Goal: Task Accomplishment & Management: Use online tool/utility

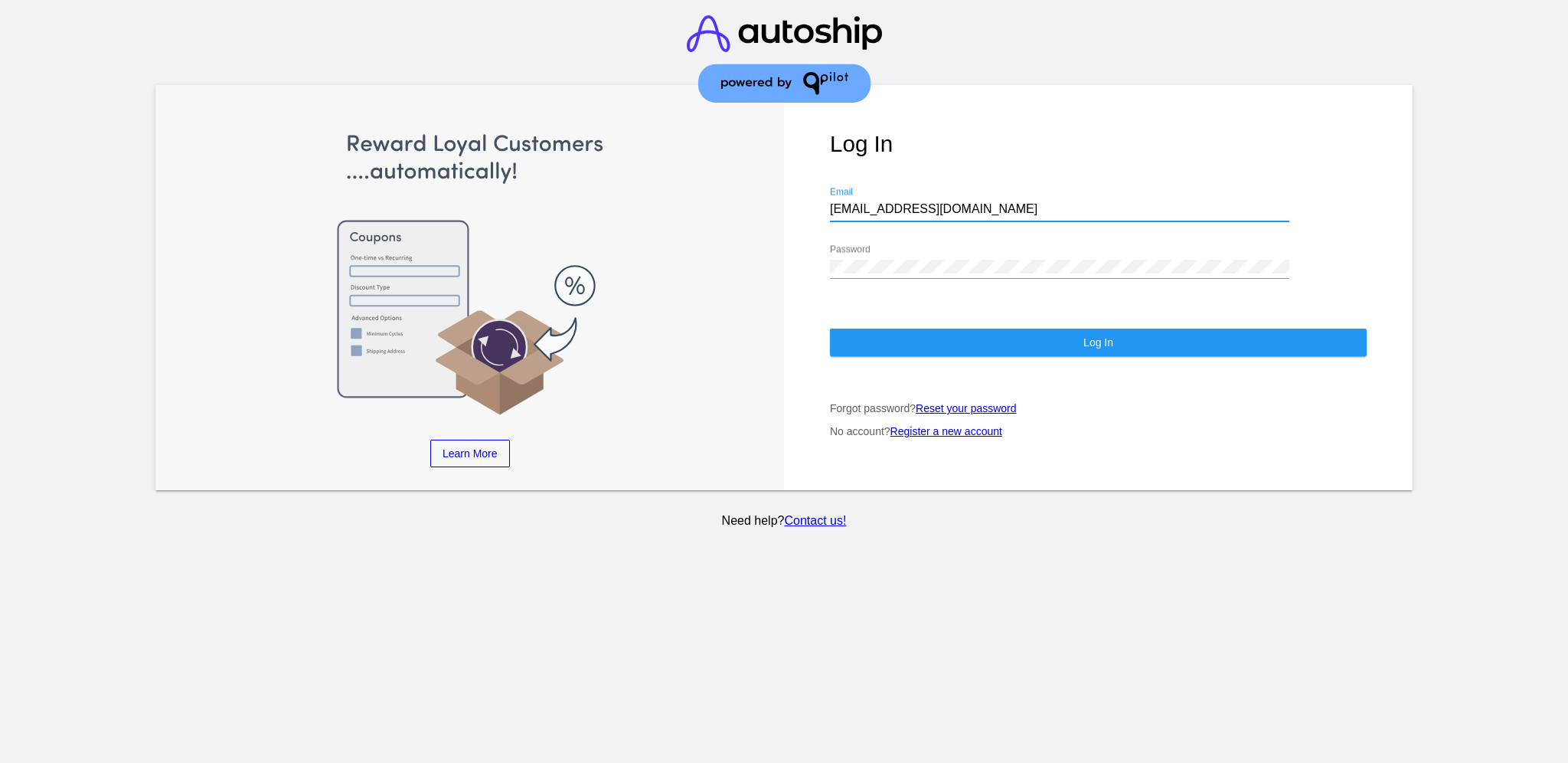
drag, startPoint x: 963, startPoint y: 210, endPoint x: 816, endPoint y: 199, distance: 147.4
click at [816, 199] on div "Log In [EMAIL_ADDRESS][DOMAIN_NAME] Email Password Log In Forgot password? Rese…" at bounding box center [1098, 288] width 628 height 406
paste input "[EMAIL_ADDRESS][DOMAIN_NAME]"
type input "[EMAIL_ADDRESS][DOMAIN_NAME]"
click at [778, 256] on div "Learn More Learn How Learn More Learn How Learn More Learn How ‹ › Log In [EMAI…" at bounding box center [784, 288] width 1258 height 406
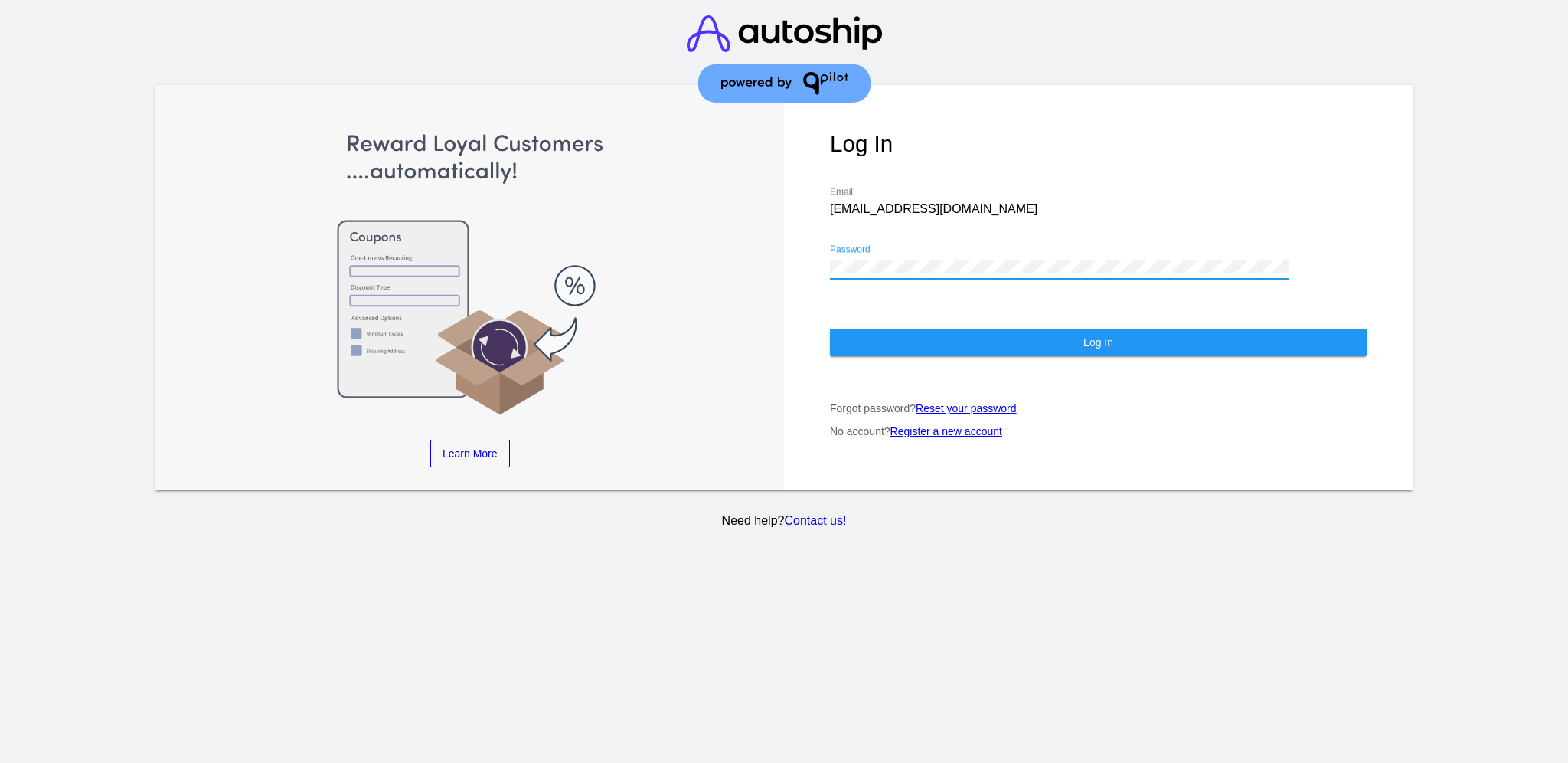
click at [876, 343] on button "Log In" at bounding box center [1099, 342] width 537 height 27
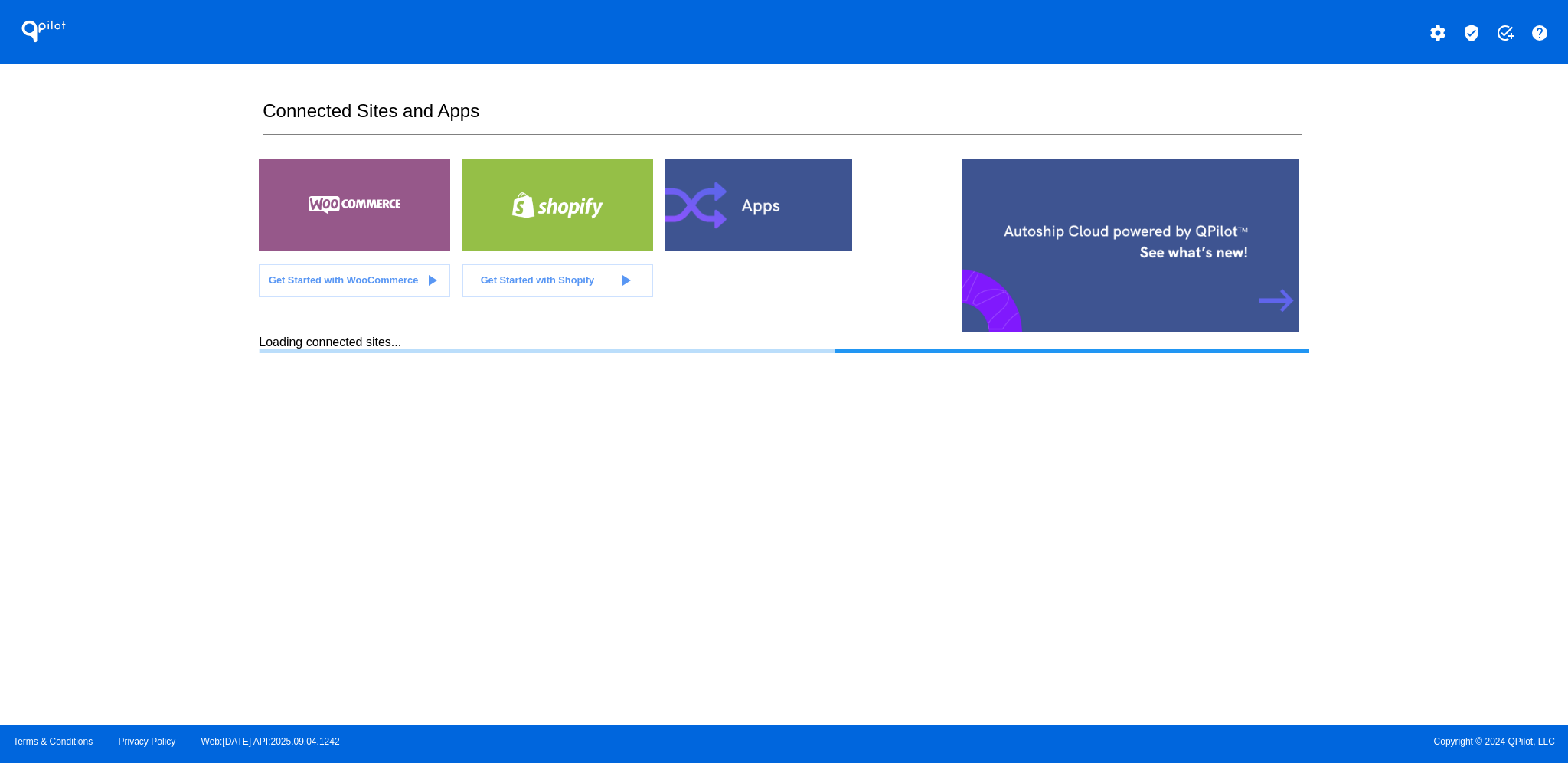
click at [1473, 24] on mat-icon "verified_user" at bounding box center [1472, 33] width 19 height 19
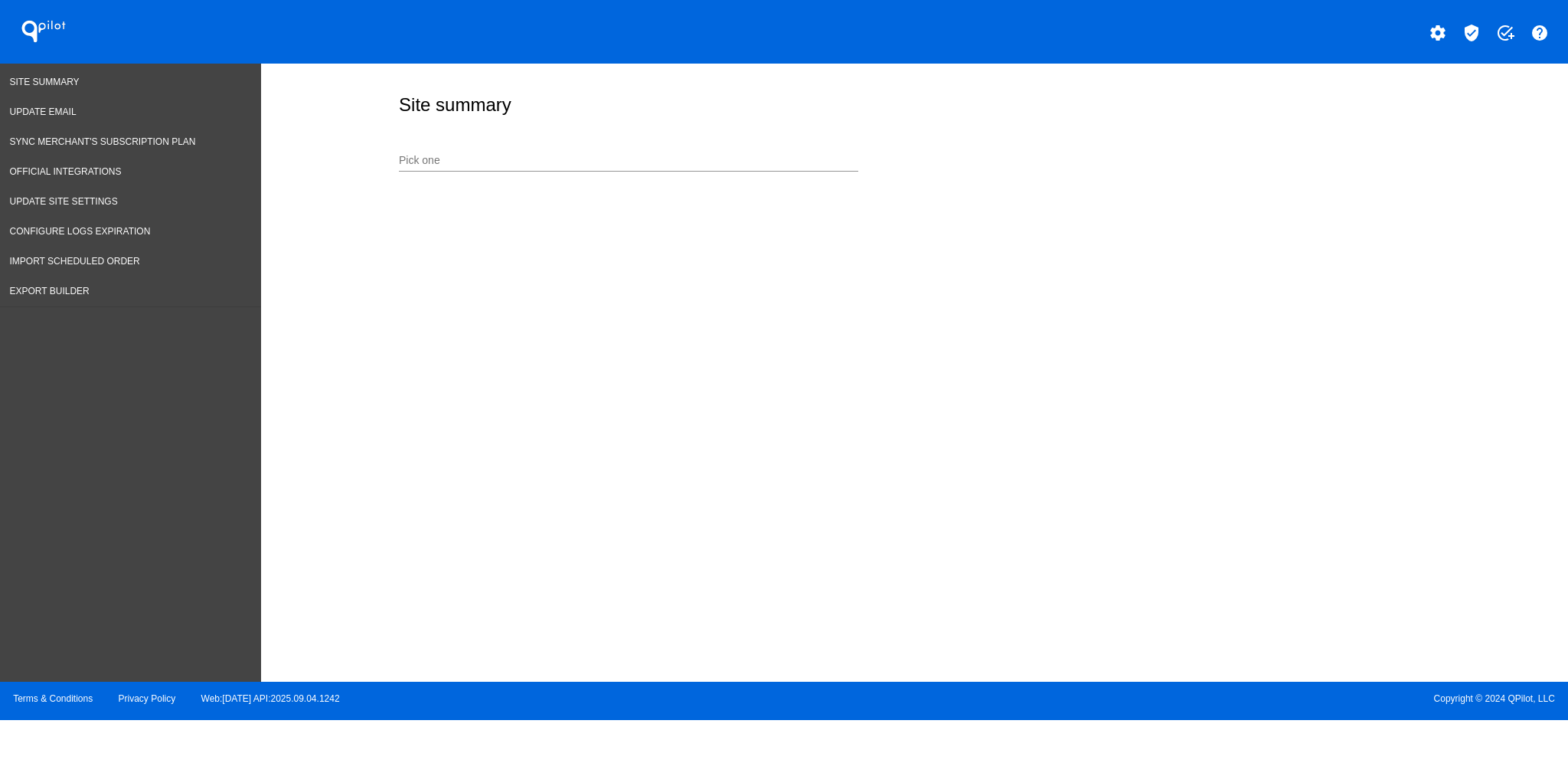
click at [595, 150] on div "Pick one" at bounding box center [628, 156] width 460 height 30
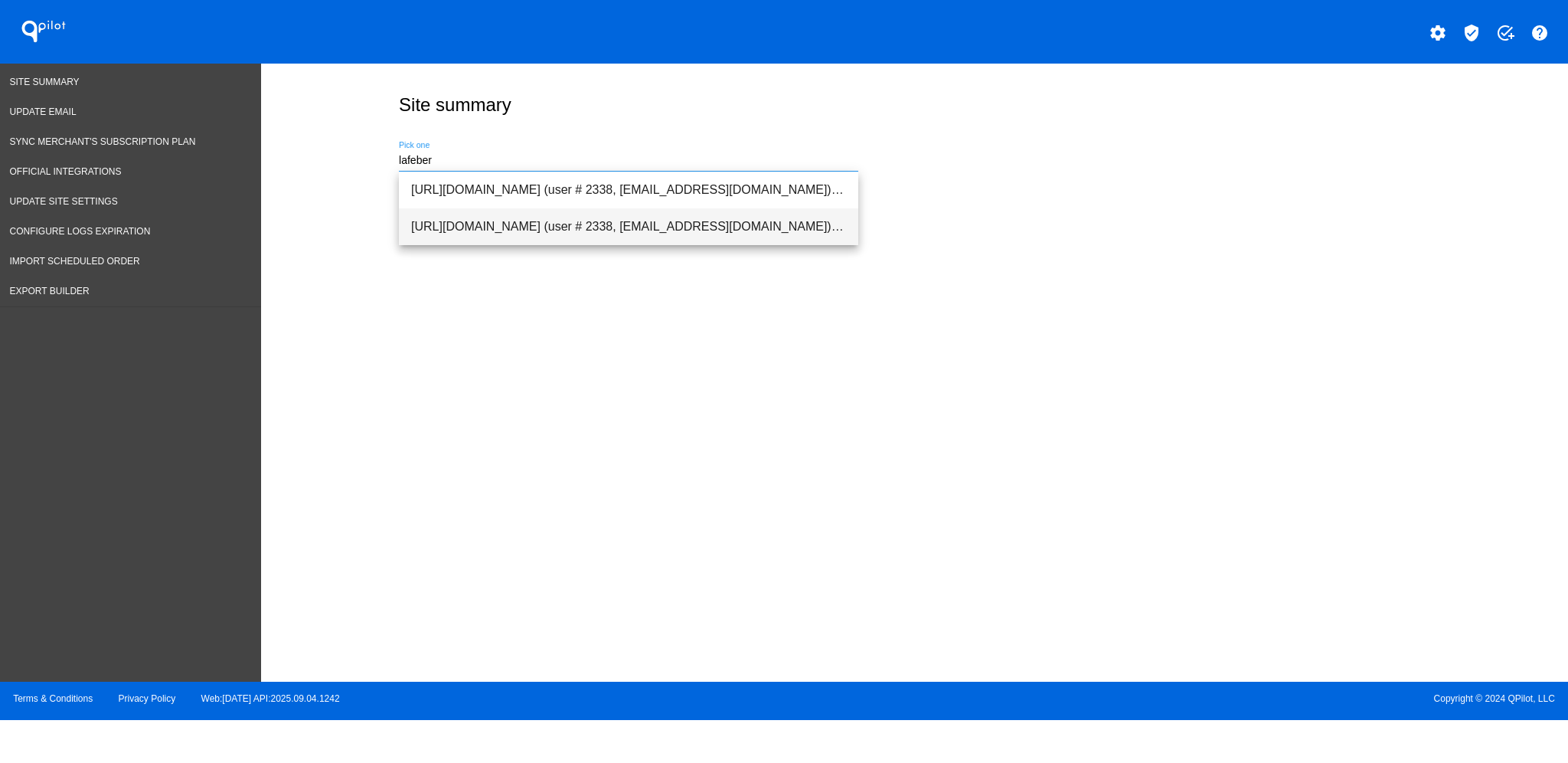
click at [614, 213] on span "[URL][DOMAIN_NAME] (user # 2338, [EMAIL_ADDRESS][DOMAIN_NAME]) - Production" at bounding box center [628, 226] width 435 height 37
type input "[URL][DOMAIN_NAME] (user # 2338, [EMAIL_ADDRESS][DOMAIN_NAME]) - Production"
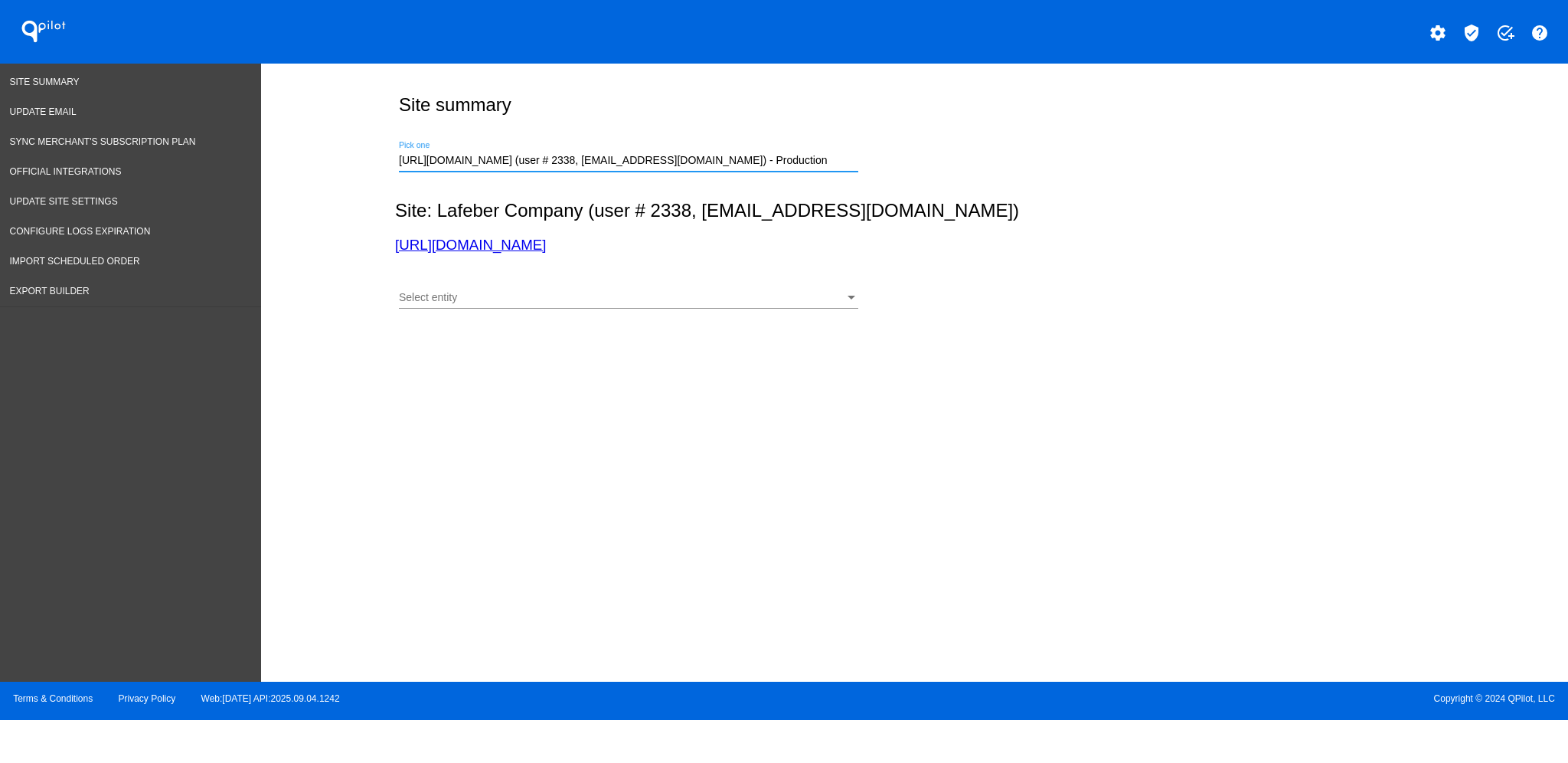
click at [694, 282] on div "Select entity Select entity" at bounding box center [628, 293] width 460 height 30
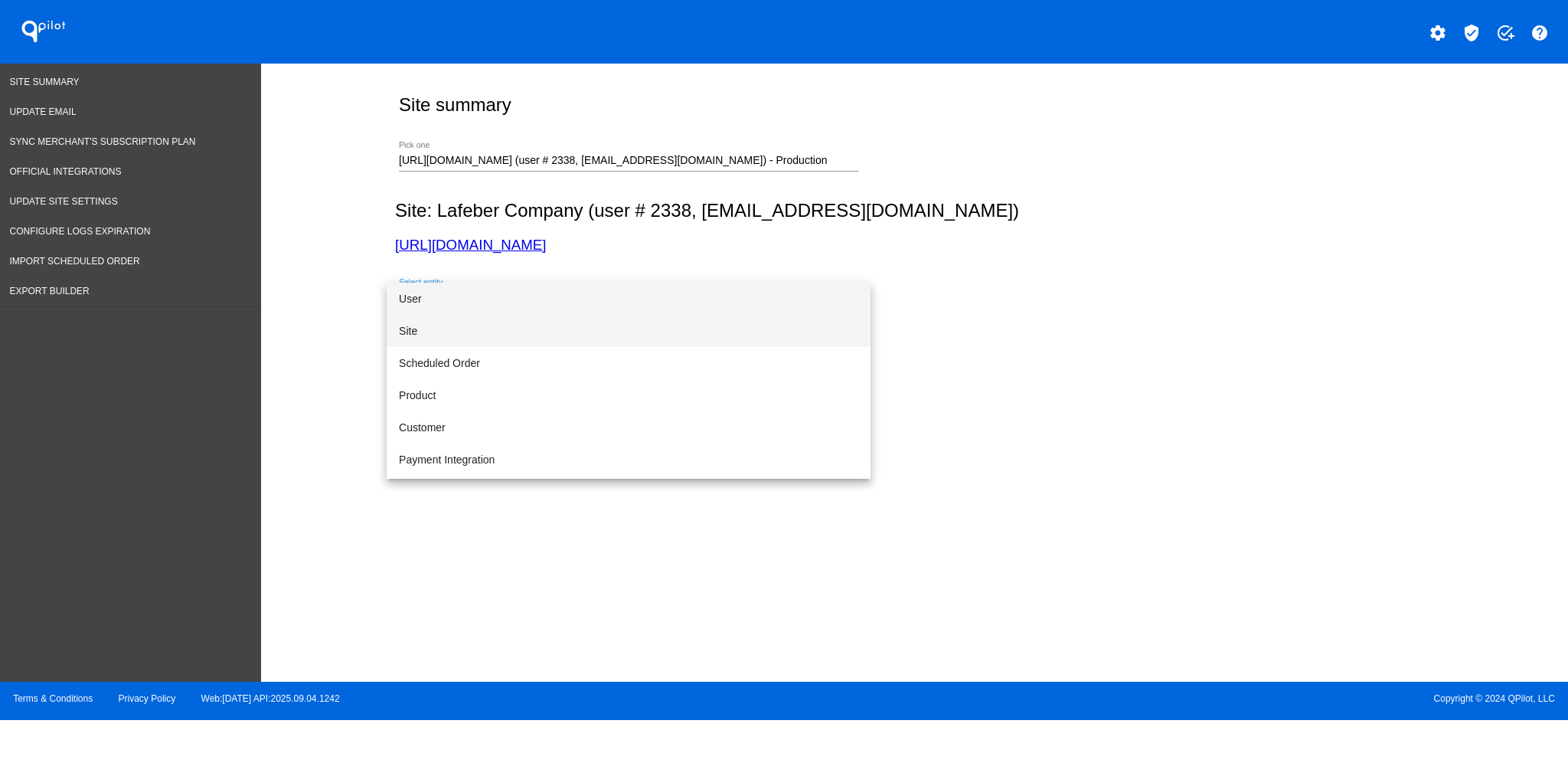
click at [696, 328] on span "Site" at bounding box center [628, 331] width 460 height 32
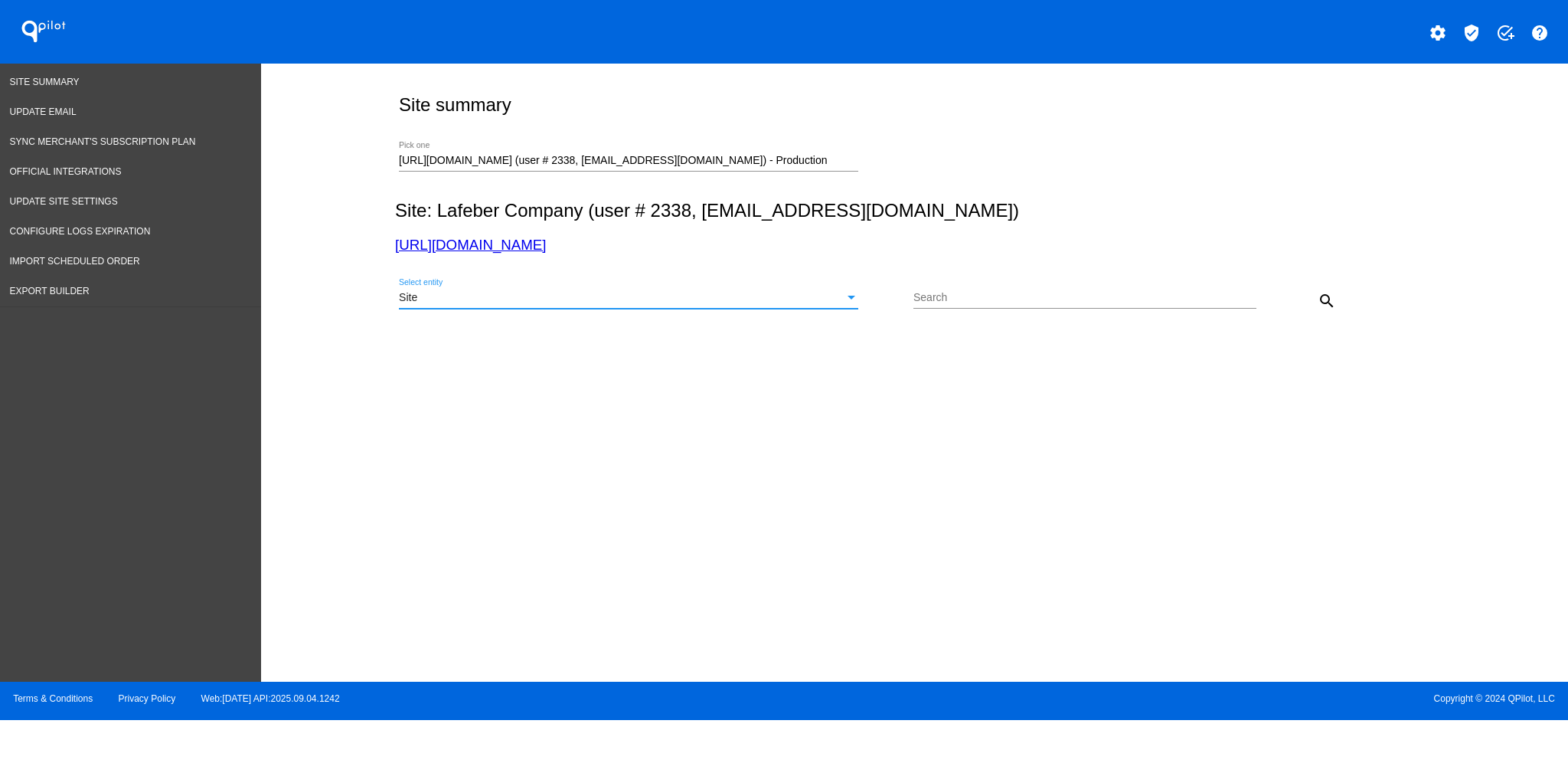
click at [1318, 305] on button "search" at bounding box center [1327, 300] width 31 height 31
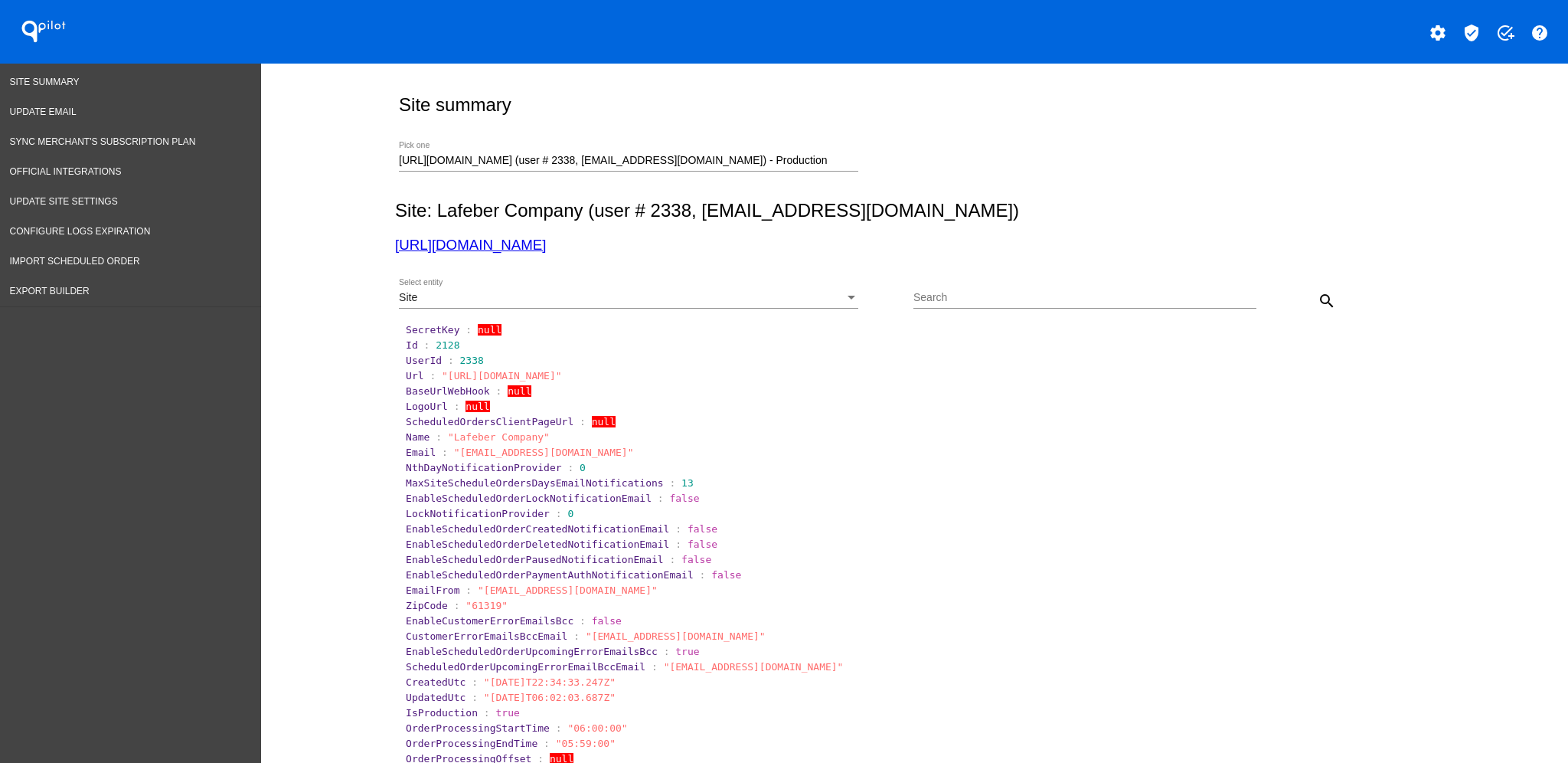
drag, startPoint x: 463, startPoint y: 235, endPoint x: 432, endPoint y: 248, distance: 33.6
drag, startPoint x: 49, startPoint y: 256, endPoint x: 289, endPoint y: 275, distance: 240.8
click at [49, 256] on span "Import Scheduled Order" at bounding box center [75, 261] width 130 height 11
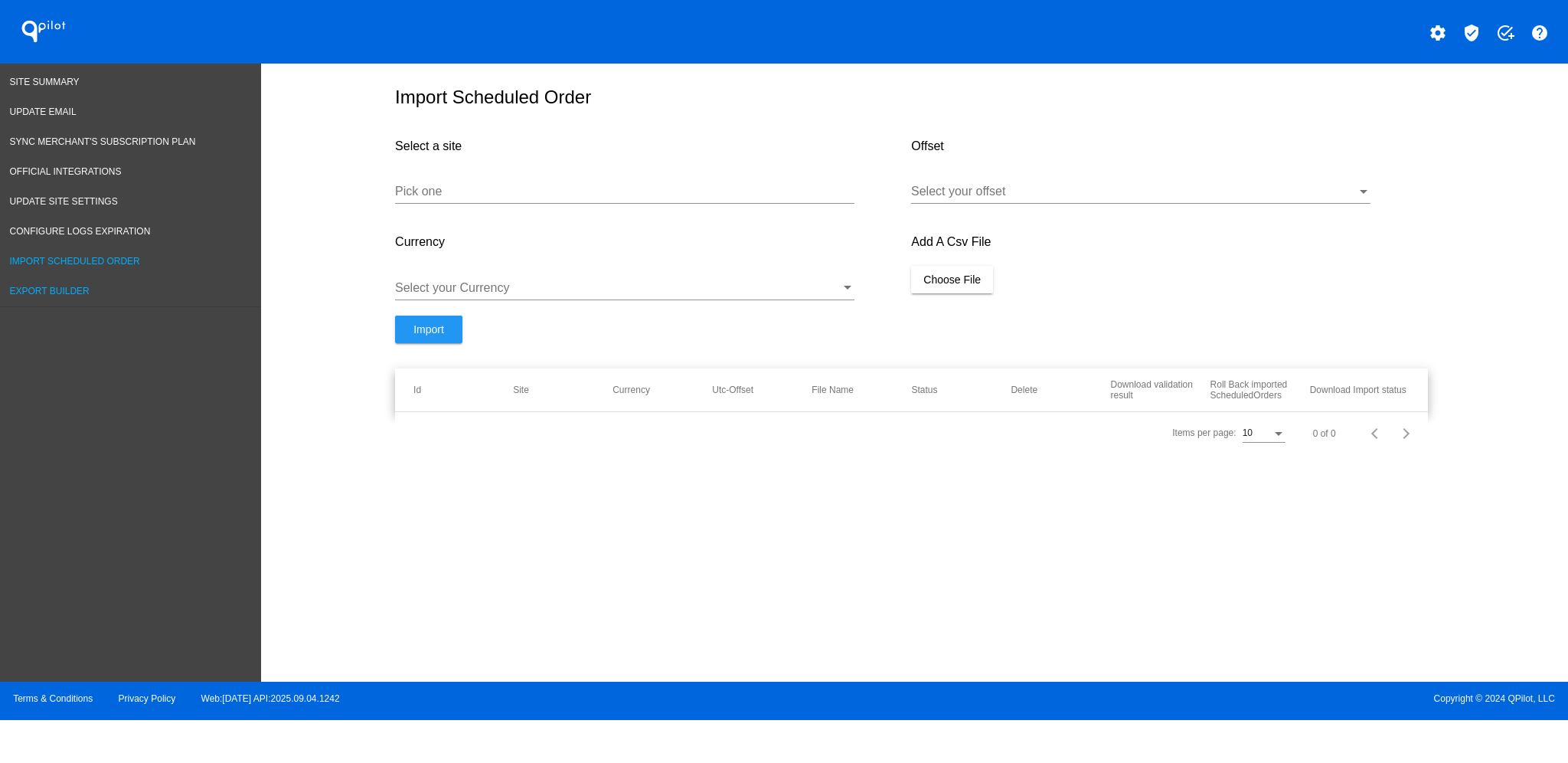
click at [62, 289] on link "Export Builder" at bounding box center [130, 291] width 261 height 30
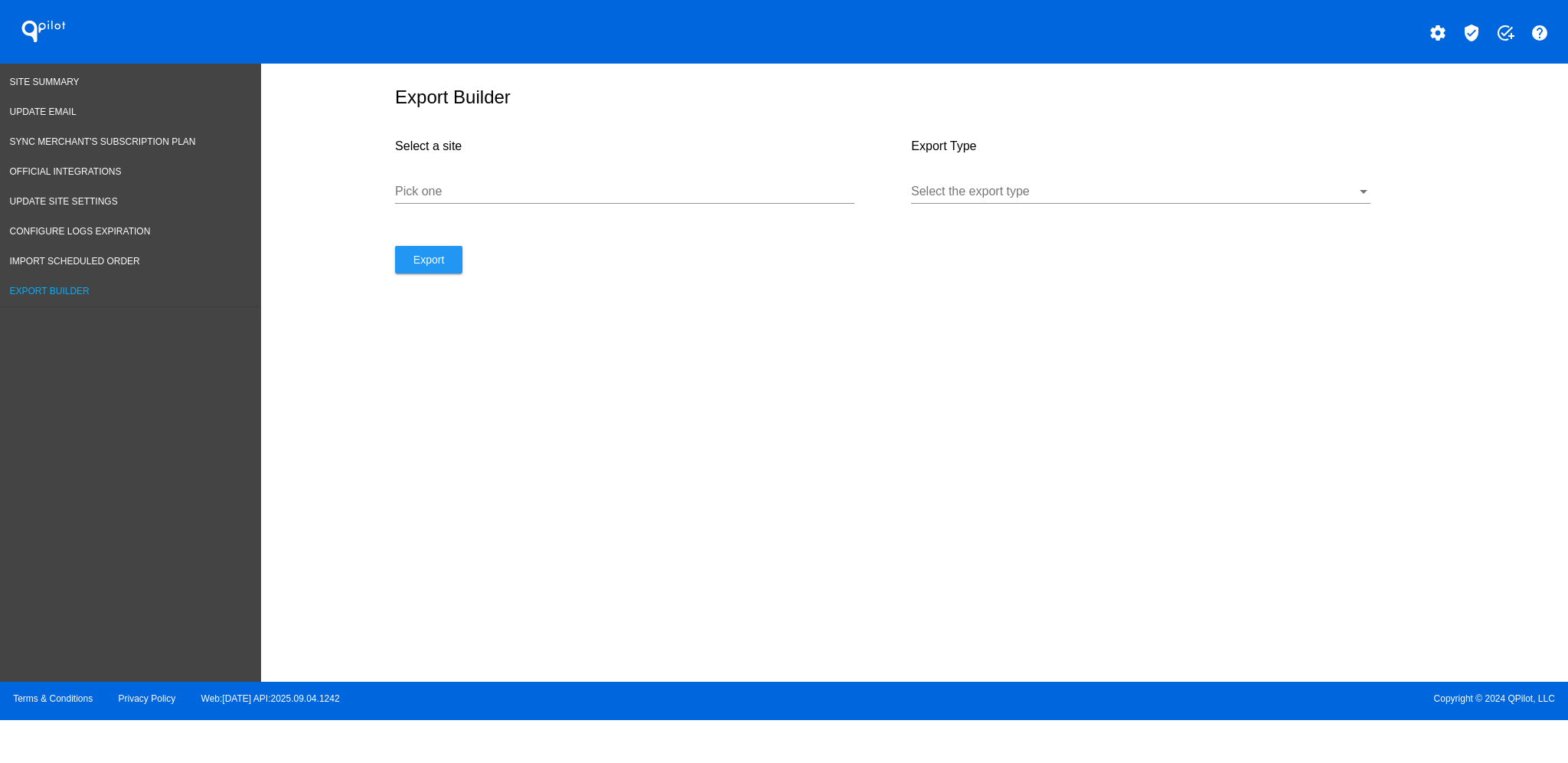
click at [457, 199] on div "Pick one" at bounding box center [624, 186] width 460 height 34
click at [707, 192] on input "Pick one" at bounding box center [624, 191] width 460 height 14
type input "lafeber"
click at [1084, 194] on div at bounding box center [1134, 191] width 446 height 14
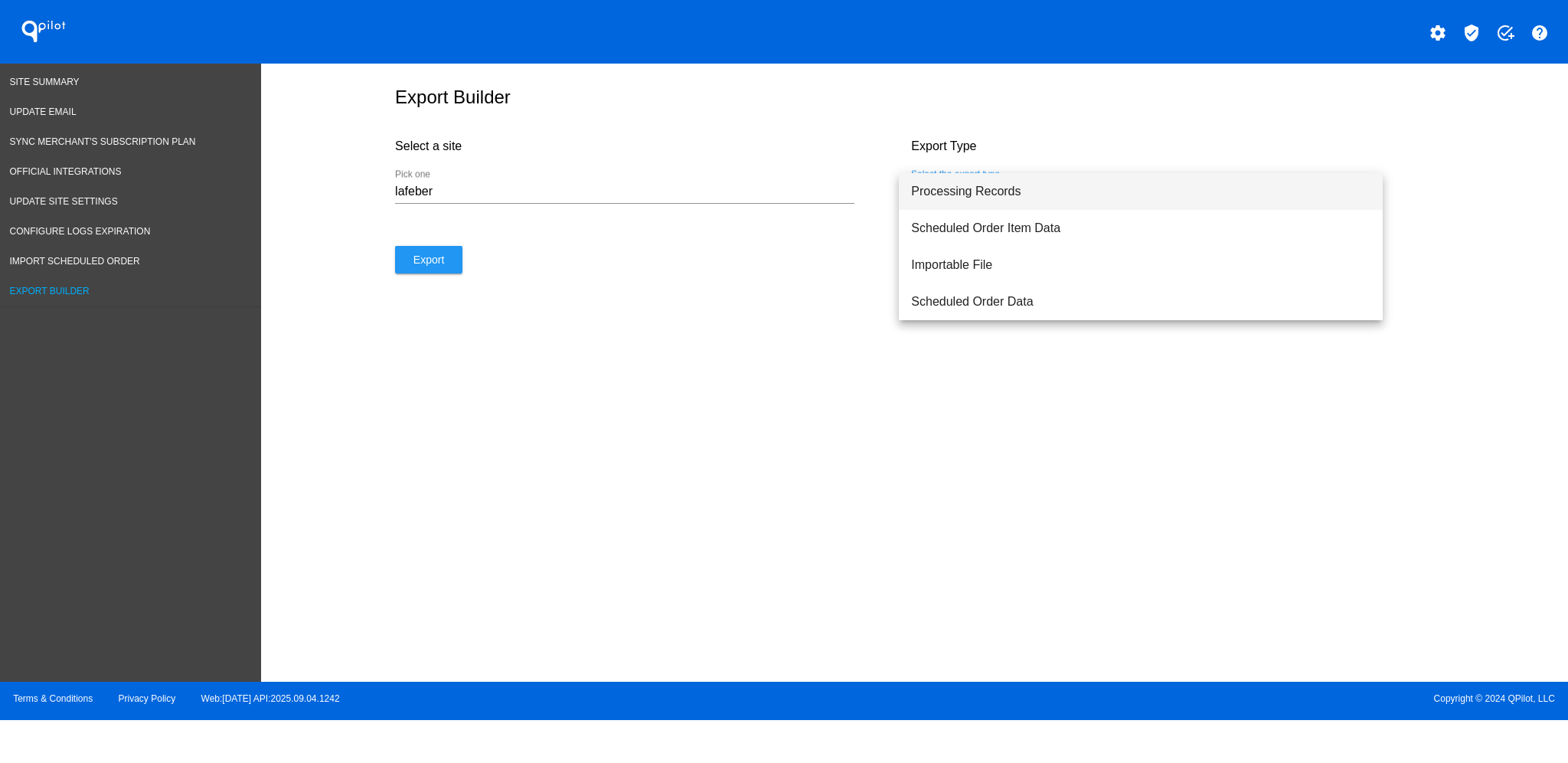
click at [1056, 200] on span "Processing Records" at bounding box center [1141, 191] width 460 height 37
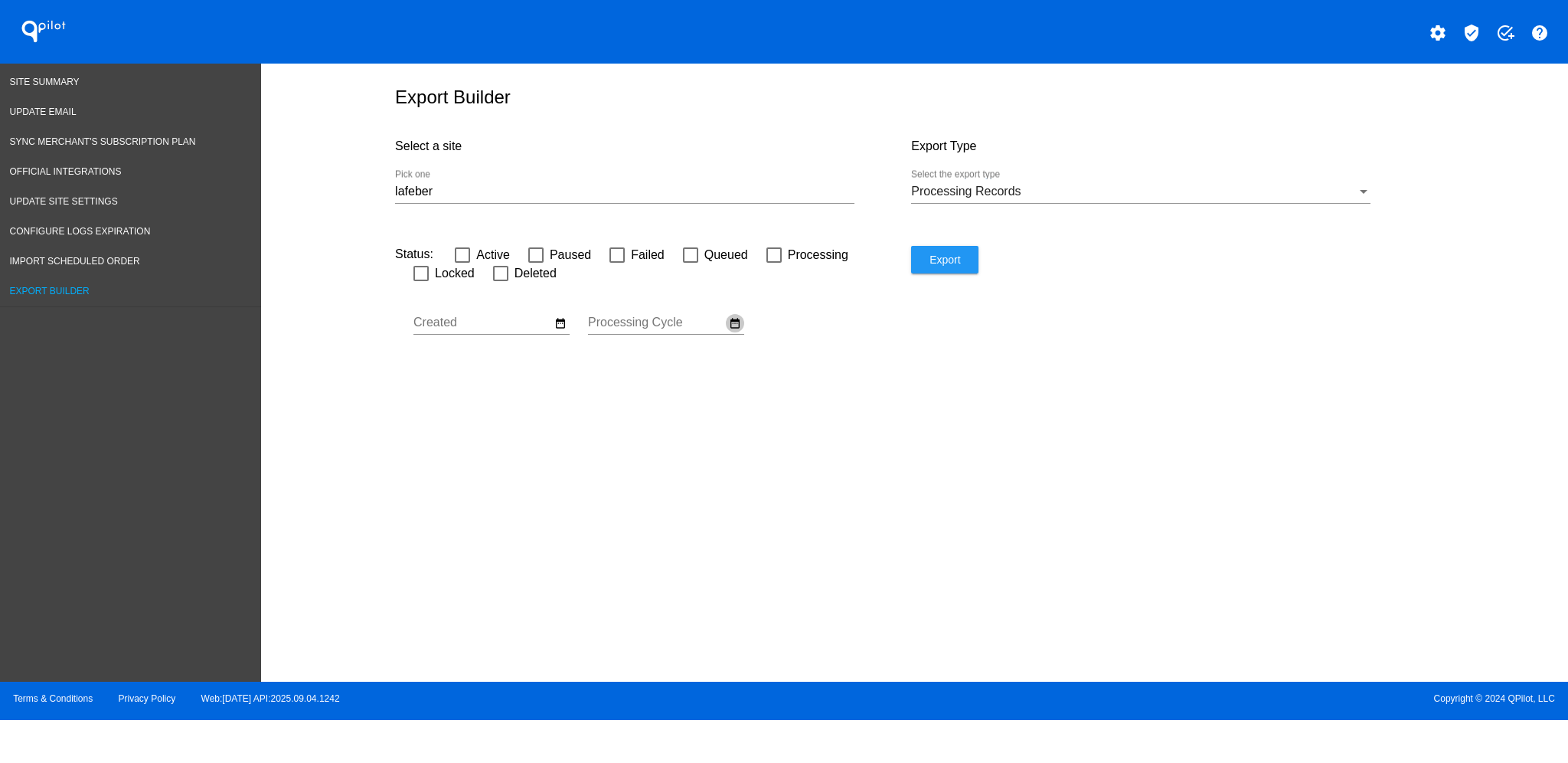
click at [738, 321] on mat-icon "date_range" at bounding box center [735, 323] width 12 height 14
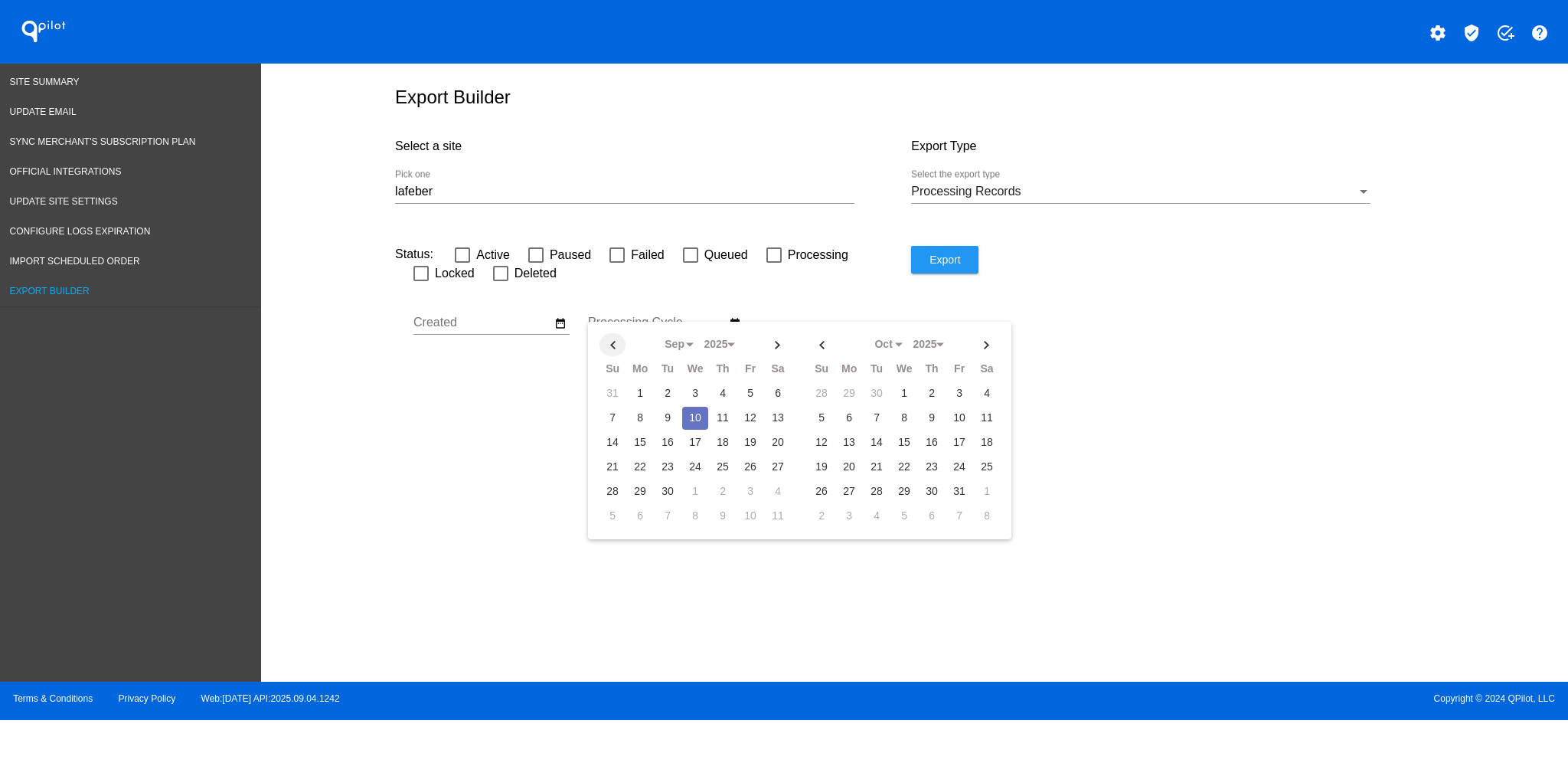
click at [611, 349] on th at bounding box center [612, 344] width 26 height 23
click at [748, 390] on td "1" at bounding box center [750, 393] width 26 height 23
click at [768, 345] on th at bounding box center [778, 344] width 26 height 23
select select "8"
click at [691, 412] on td "10" at bounding box center [695, 418] width 26 height 23
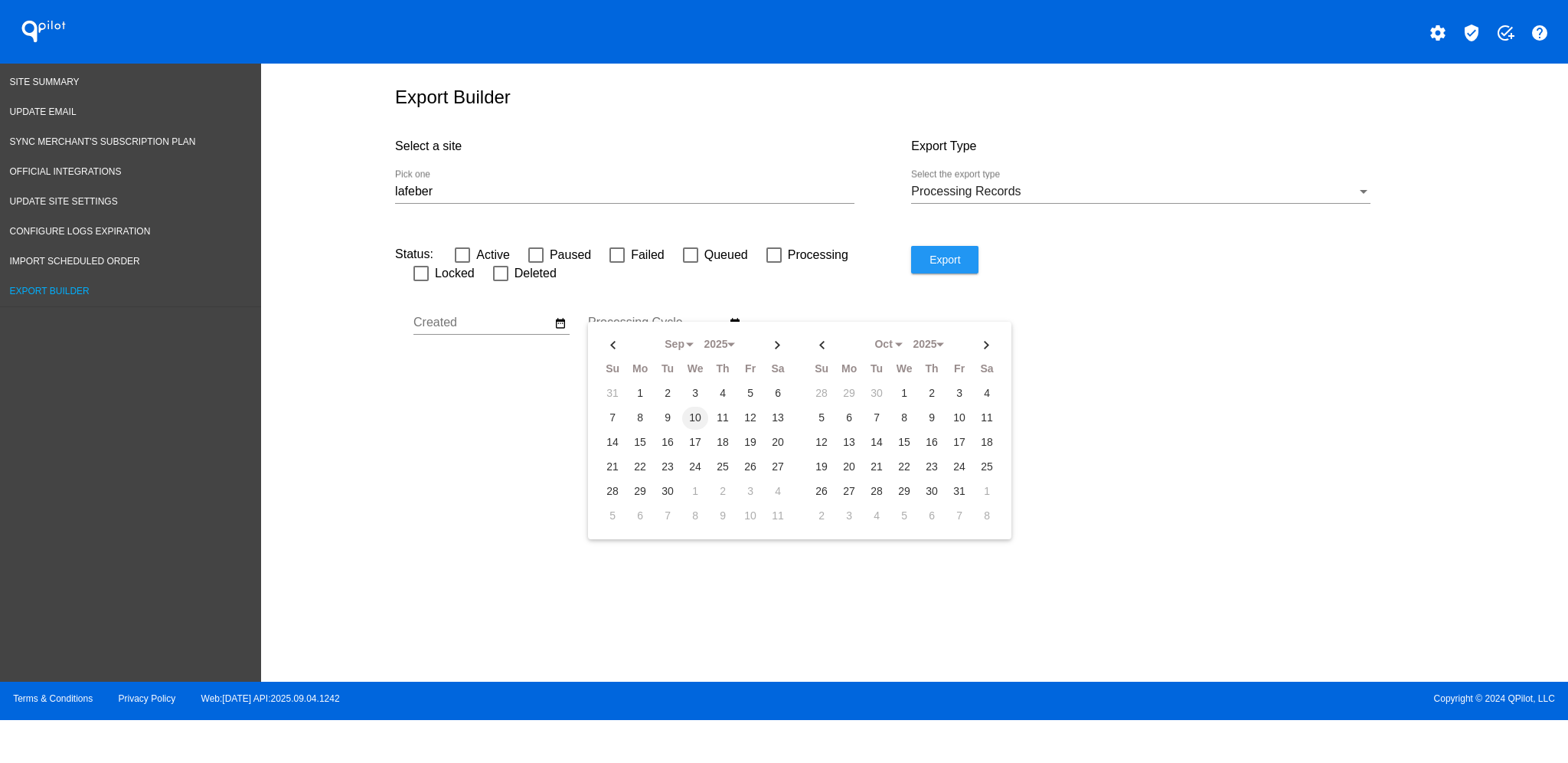
type input "[DATE] - [DATE]"
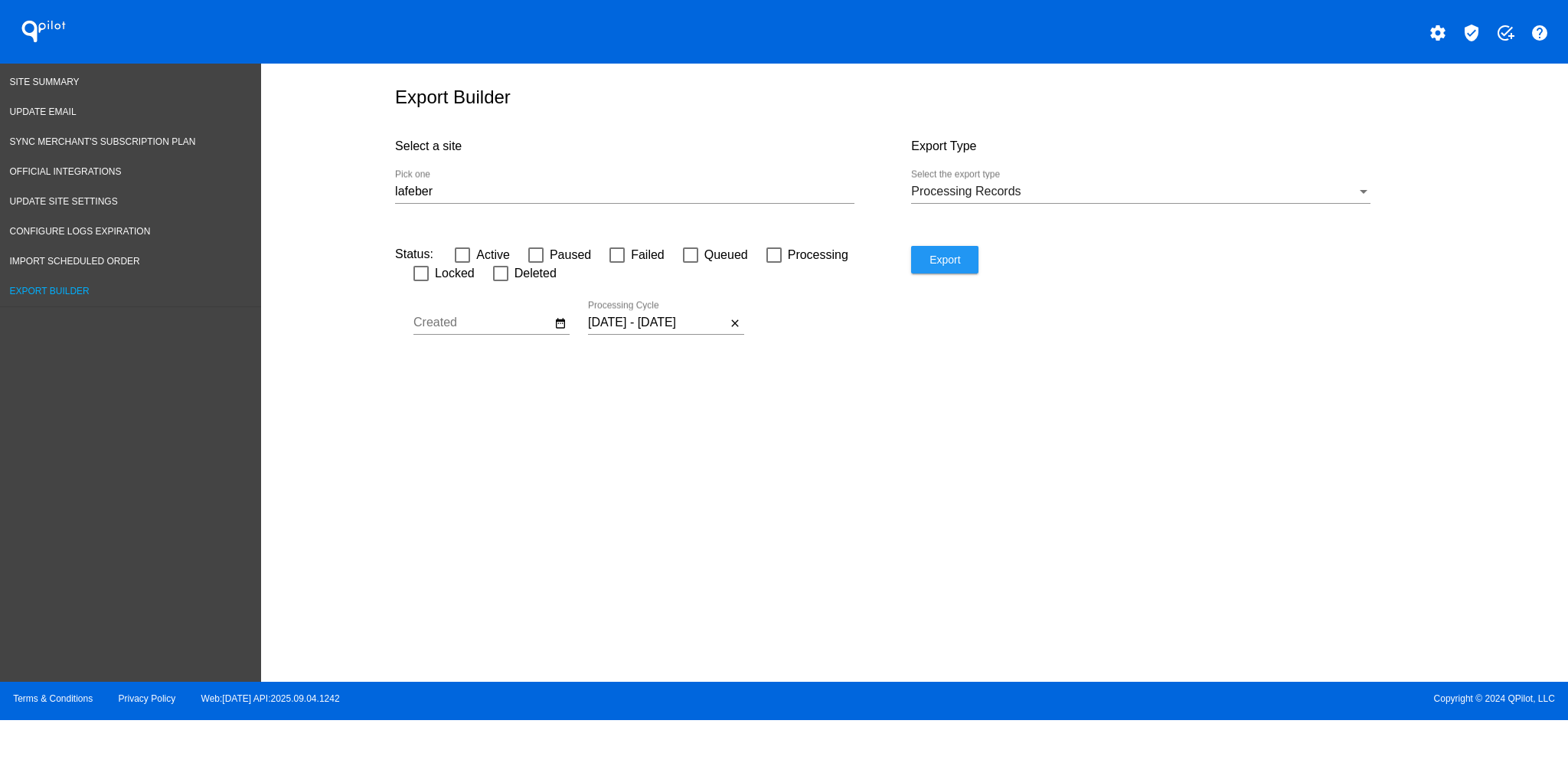
click at [743, 203] on div at bounding box center [624, 203] width 460 height 1
click at [743, 197] on input "lafeber" at bounding box center [624, 191] width 460 height 14
click at [552, 314] on button "date_range" at bounding box center [561, 323] width 19 height 19
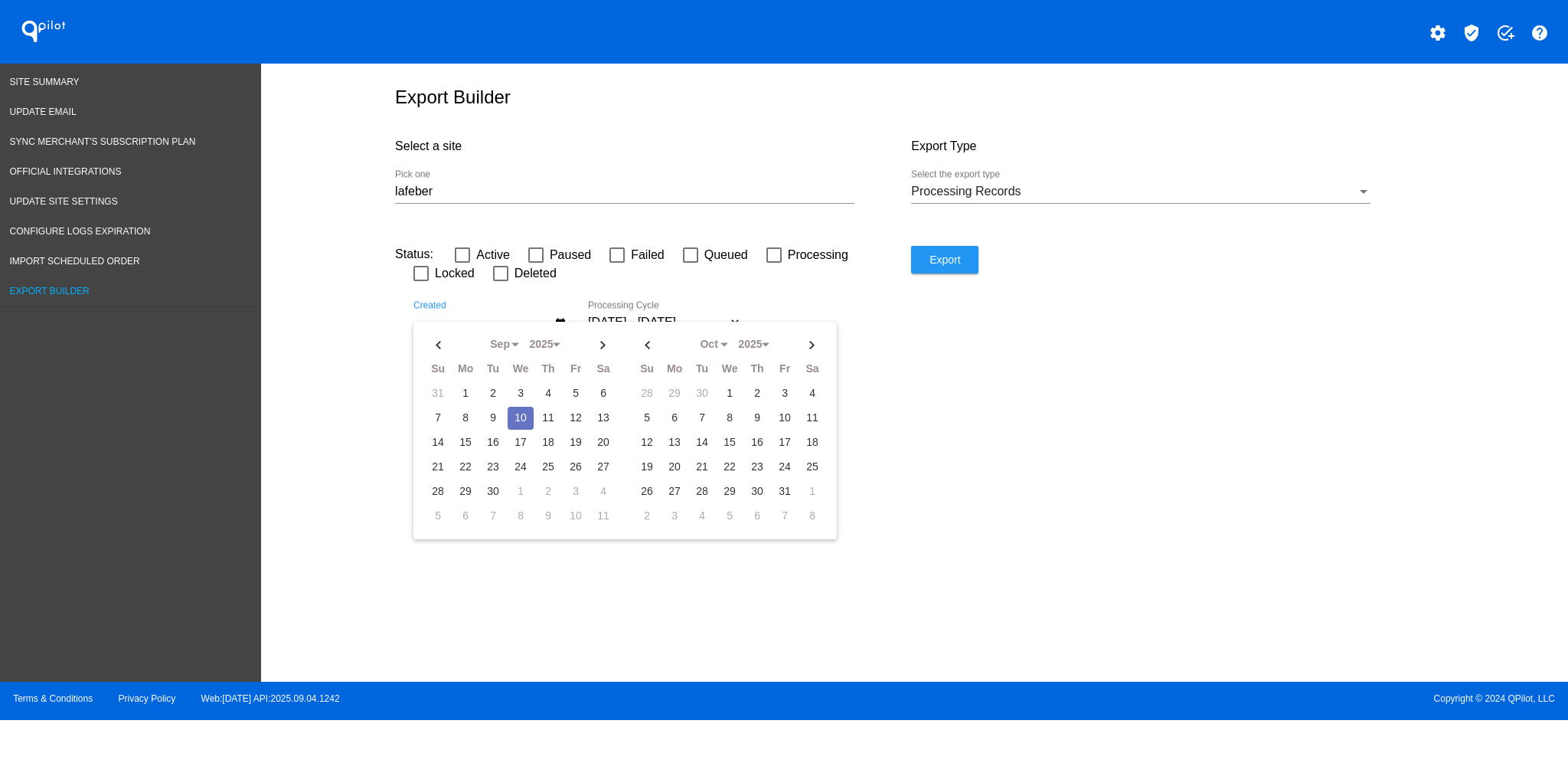
click at [971, 379] on div "Export Builder Select a site lafeber Pick one Export Type Processing Records Se…" at bounding box center [914, 369] width 1307 height 610
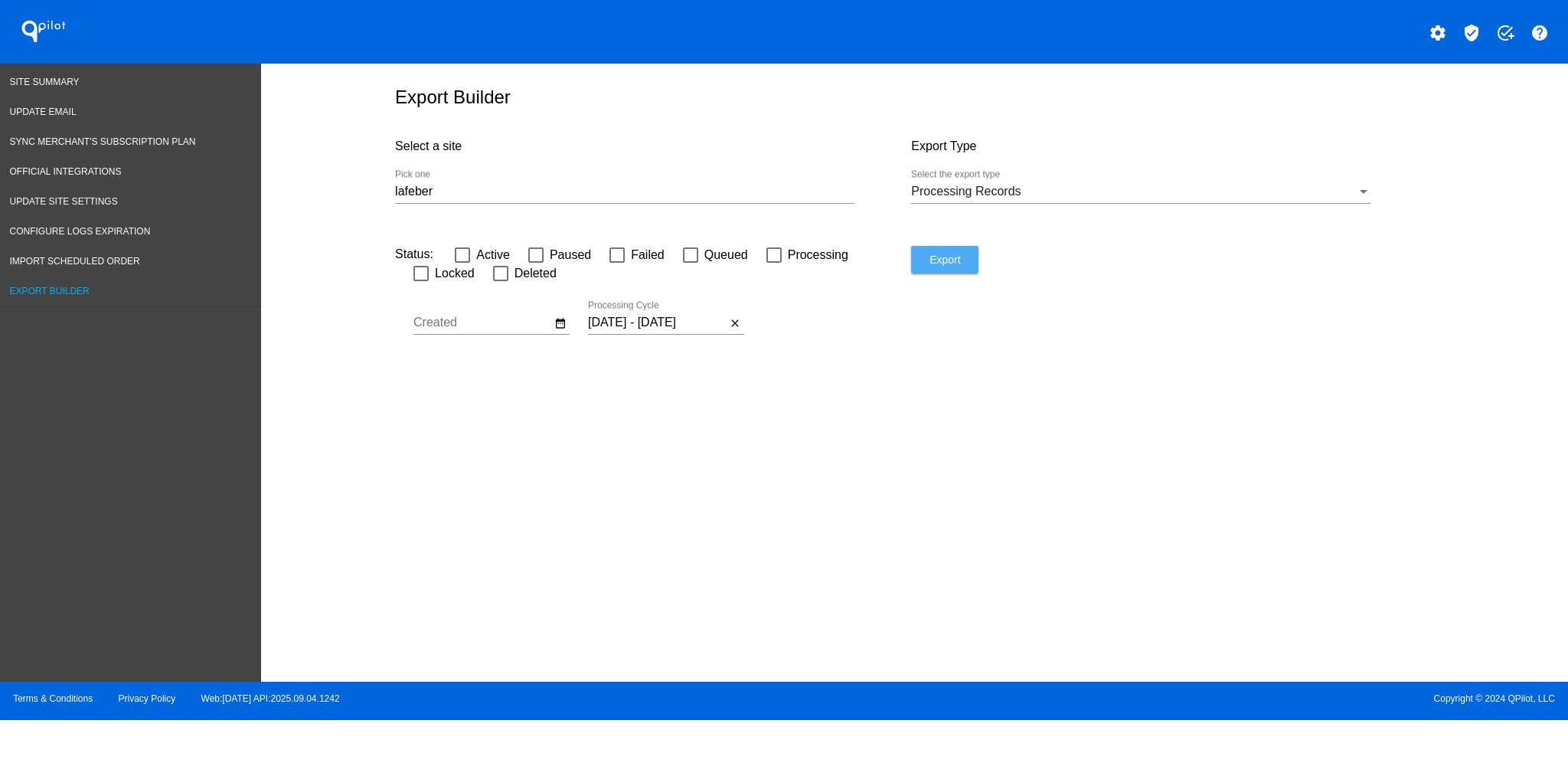
click at [952, 255] on span "Export" at bounding box center [945, 259] width 31 height 12
click at [741, 173] on div "lafeber Pick one" at bounding box center [624, 186] width 460 height 34
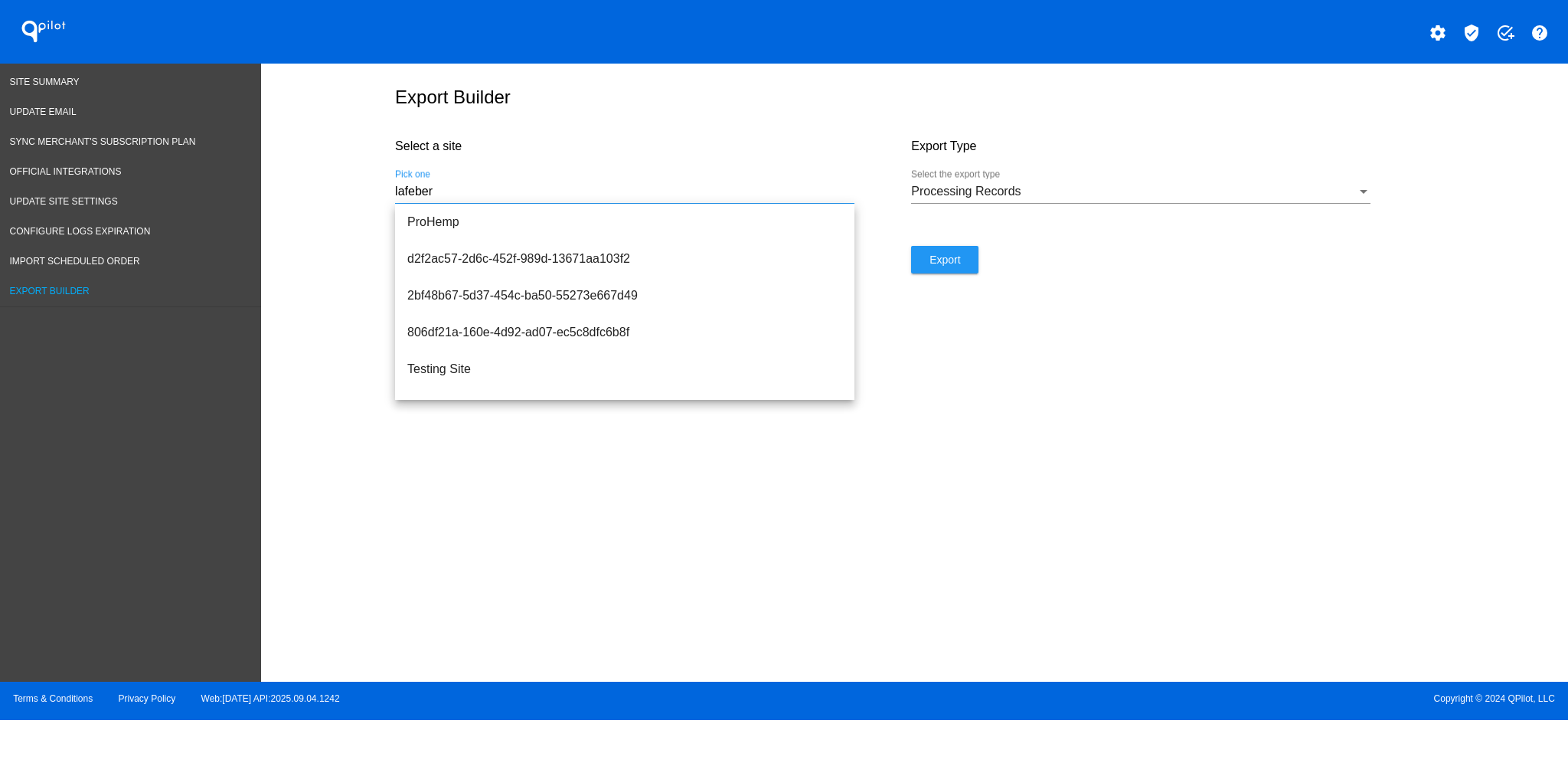
click at [748, 198] on input "lafeber" at bounding box center [624, 191] width 460 height 14
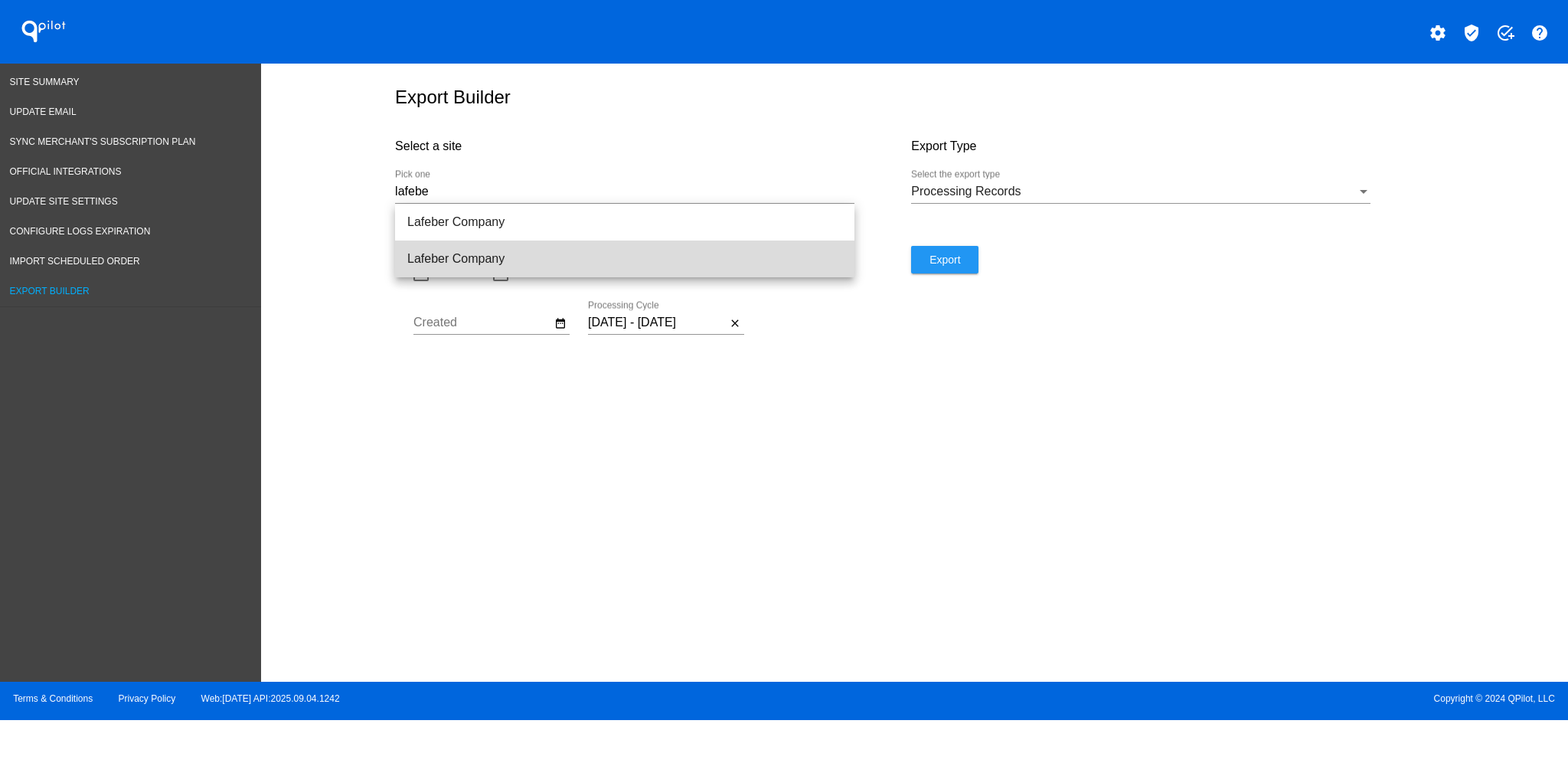
click at [669, 256] on span "Lafeber Company" at bounding box center [625, 258] width 435 height 37
type input "Lafeber Company"
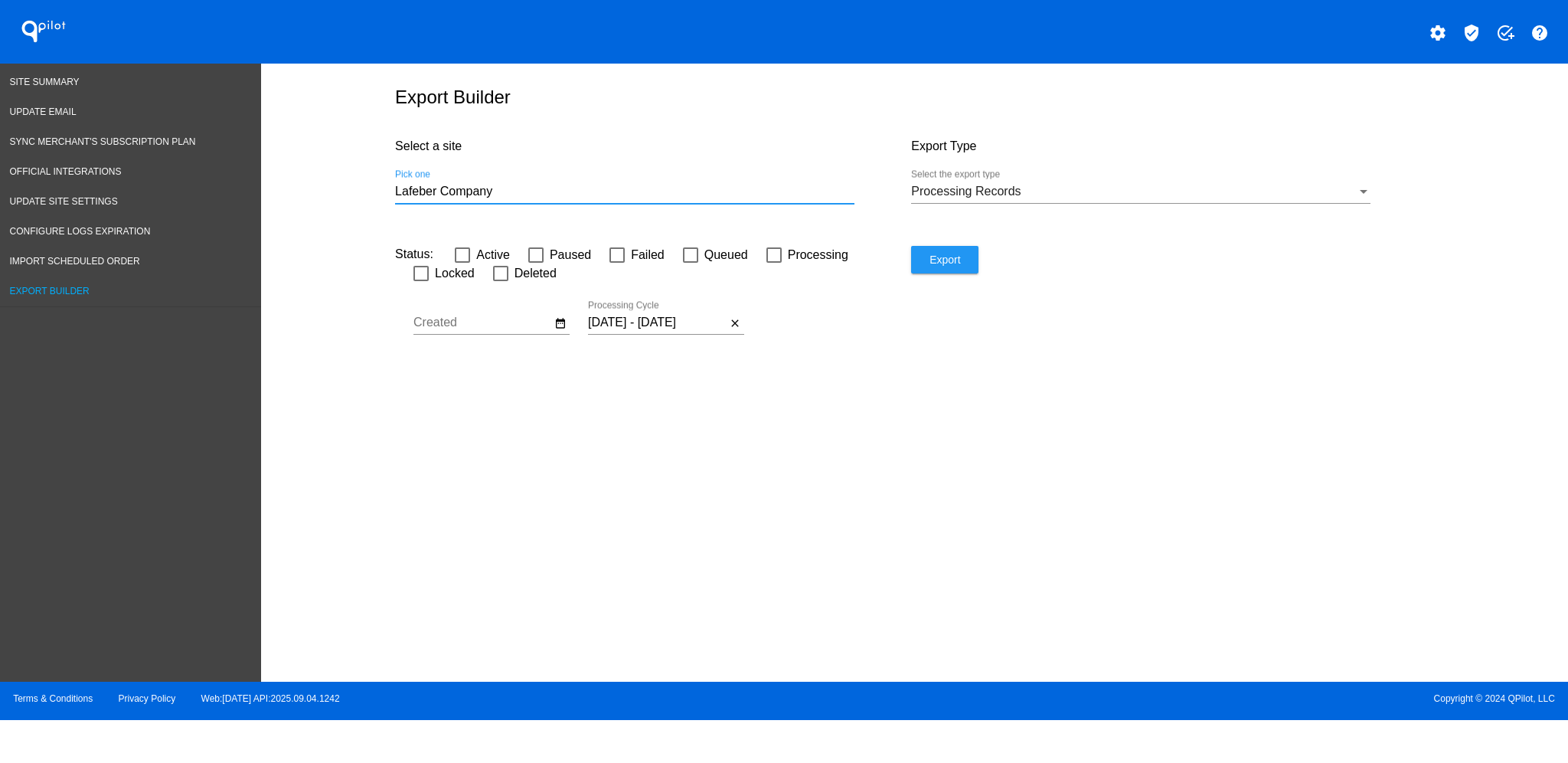
click at [948, 264] on span "Export" at bounding box center [945, 259] width 31 height 12
click at [95, 86] on link "Site Summary" at bounding box center [130, 82] width 261 height 30
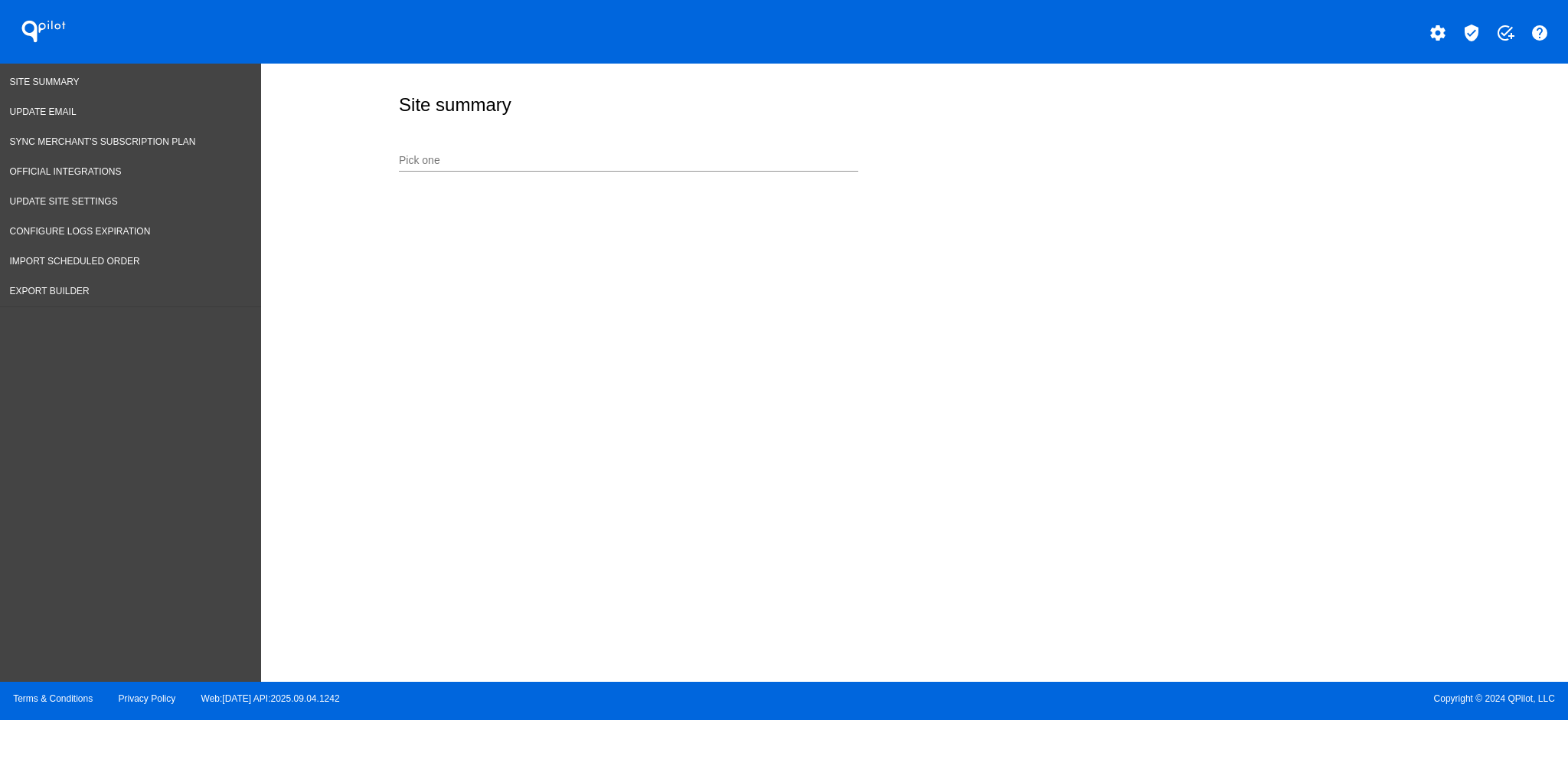
click at [535, 151] on div "Pick one" at bounding box center [628, 156] width 460 height 30
type input "indacloud"
